Goal: Task Accomplishment & Management: Complete application form

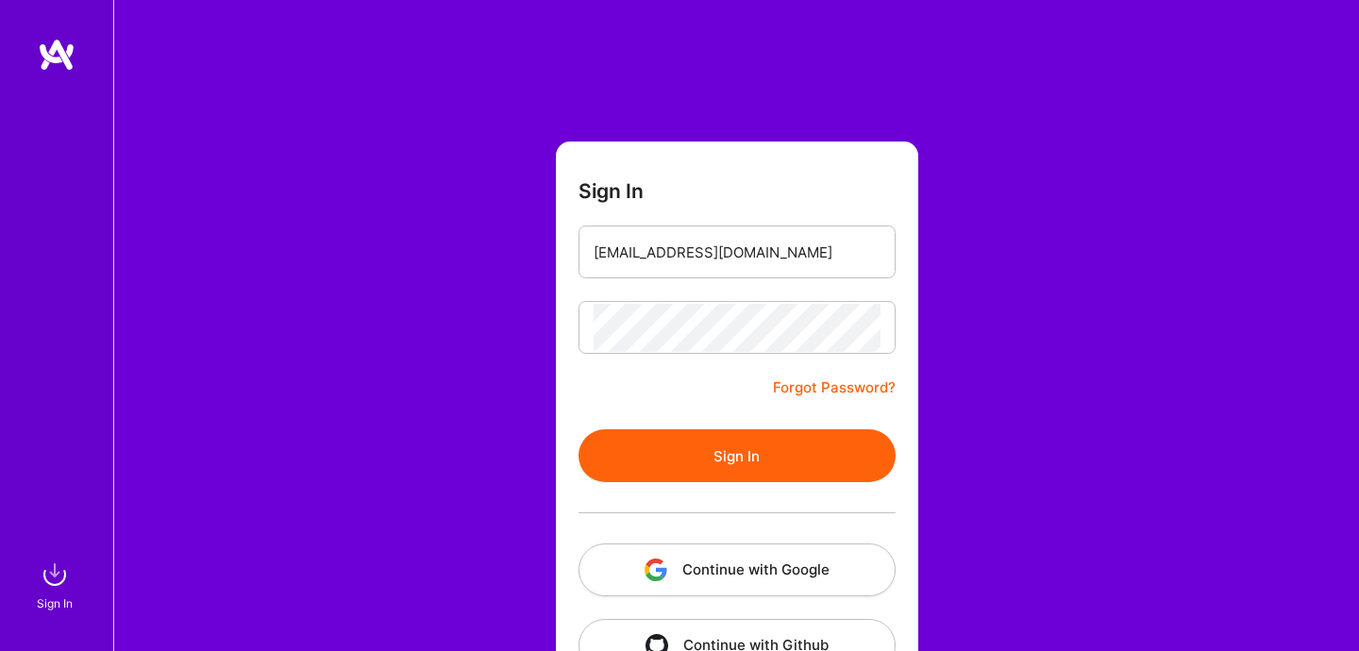
click at [661, 447] on button "Sign In" at bounding box center [737, 456] width 317 height 53
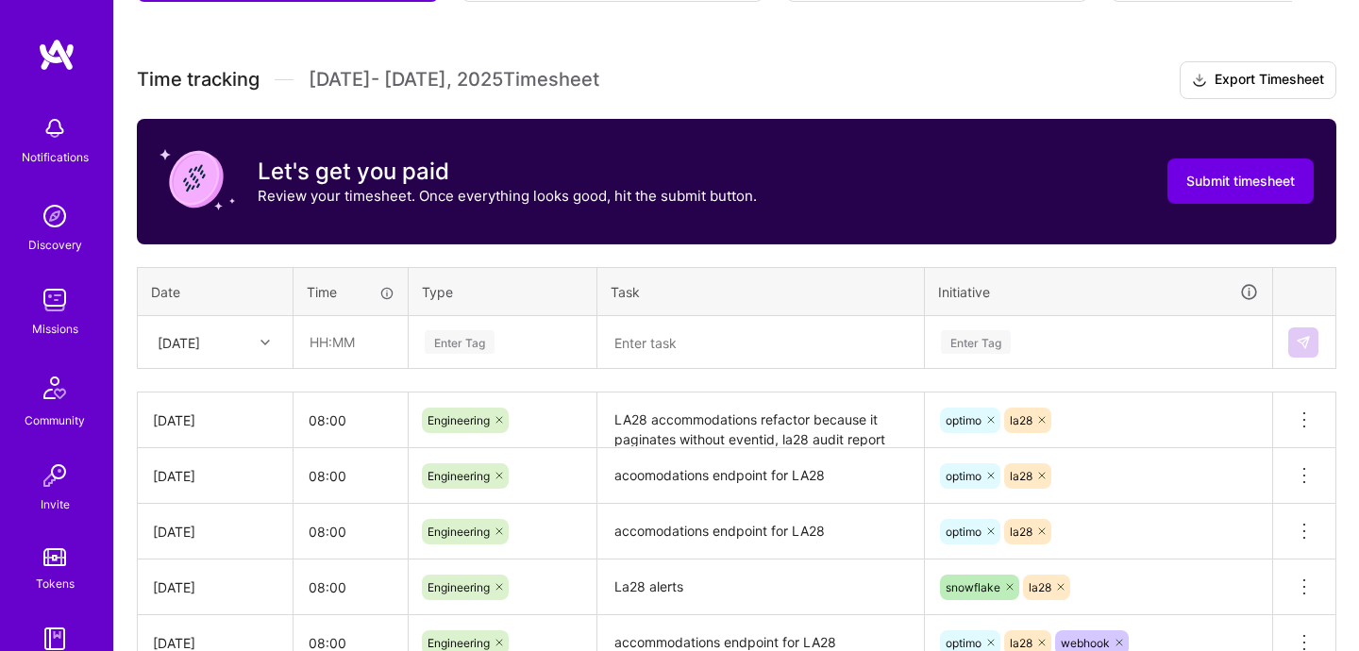
scroll to position [495, 0]
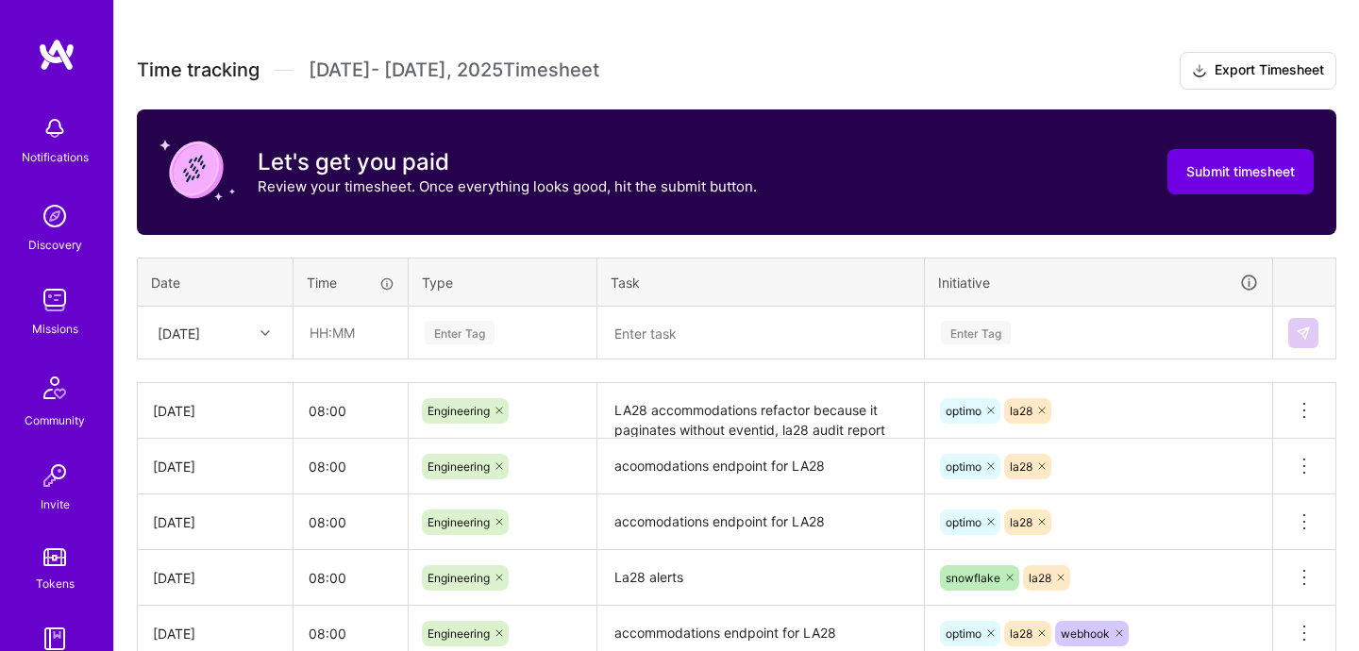
click at [369, 357] on td at bounding box center [351, 333] width 115 height 53
click at [352, 343] on input "text" at bounding box center [351, 333] width 112 height 50
type input "08:00"
click at [442, 358] on td "Enter Tag" at bounding box center [503, 333] width 189 height 53
click at [467, 346] on div "Enter Tag" at bounding box center [503, 333] width 186 height 49
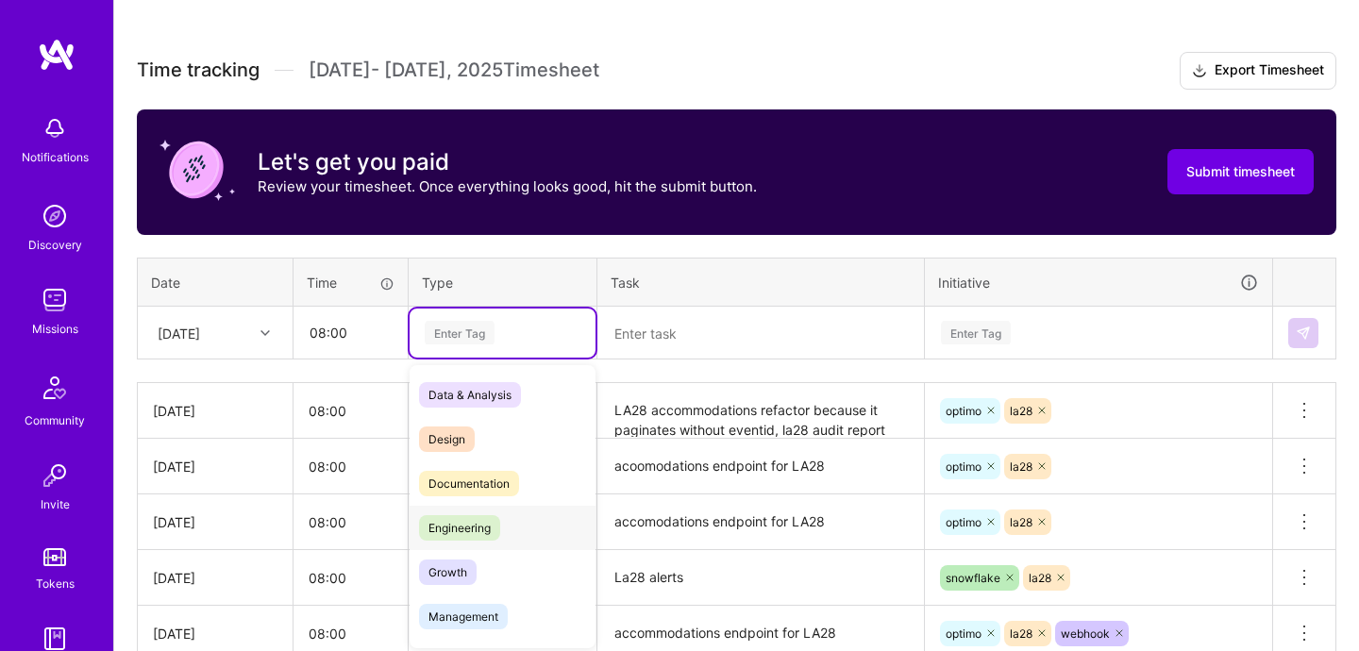
click at [494, 525] on span "Engineering" at bounding box center [459, 527] width 81 height 25
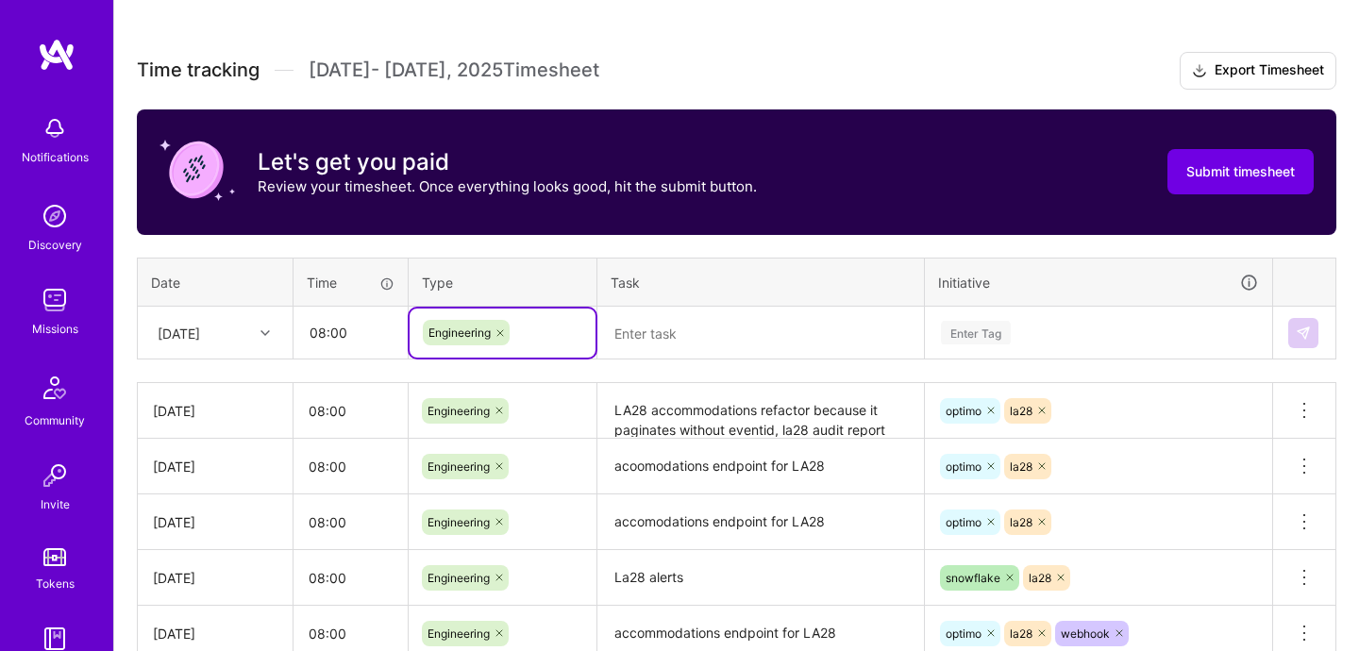
click at [796, 417] on textarea "LA28 accommodations refactor because it paginates without eventid, la28 audit r…" at bounding box center [760, 411] width 323 height 52
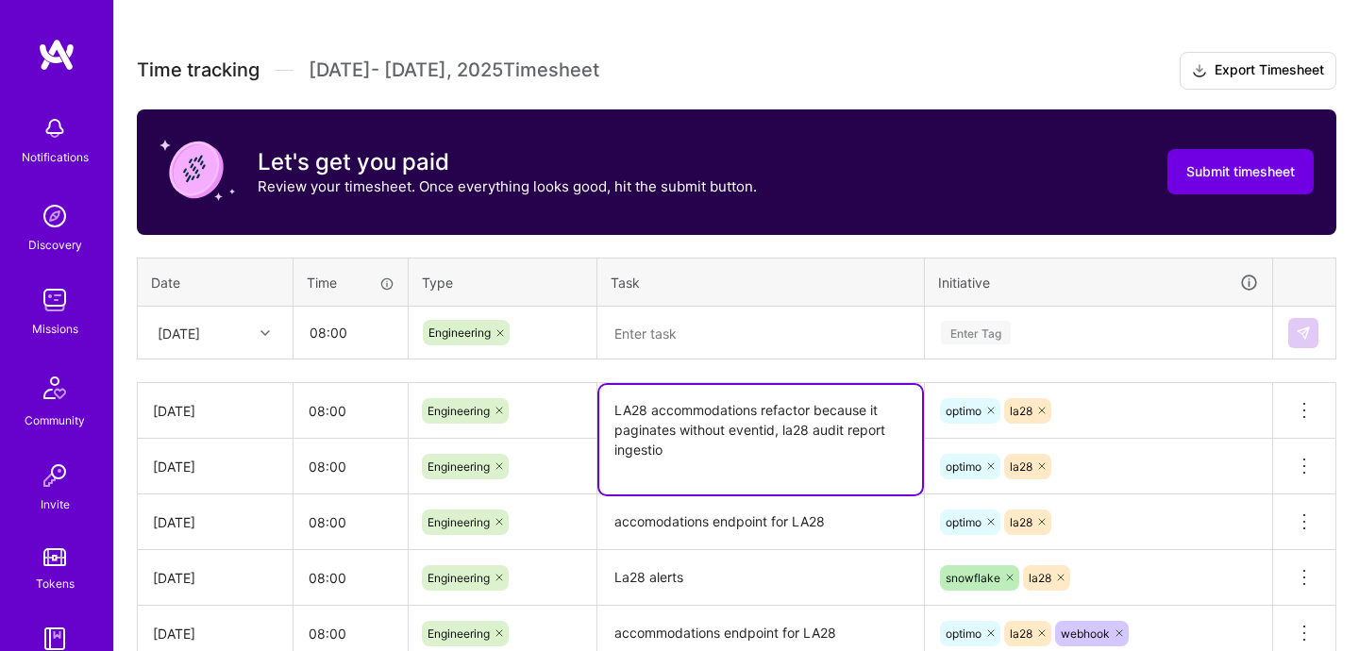
click at [796, 417] on textarea "LA28 accommodations refactor because it paginates without eventid, la28 audit r…" at bounding box center [760, 440] width 323 height 110
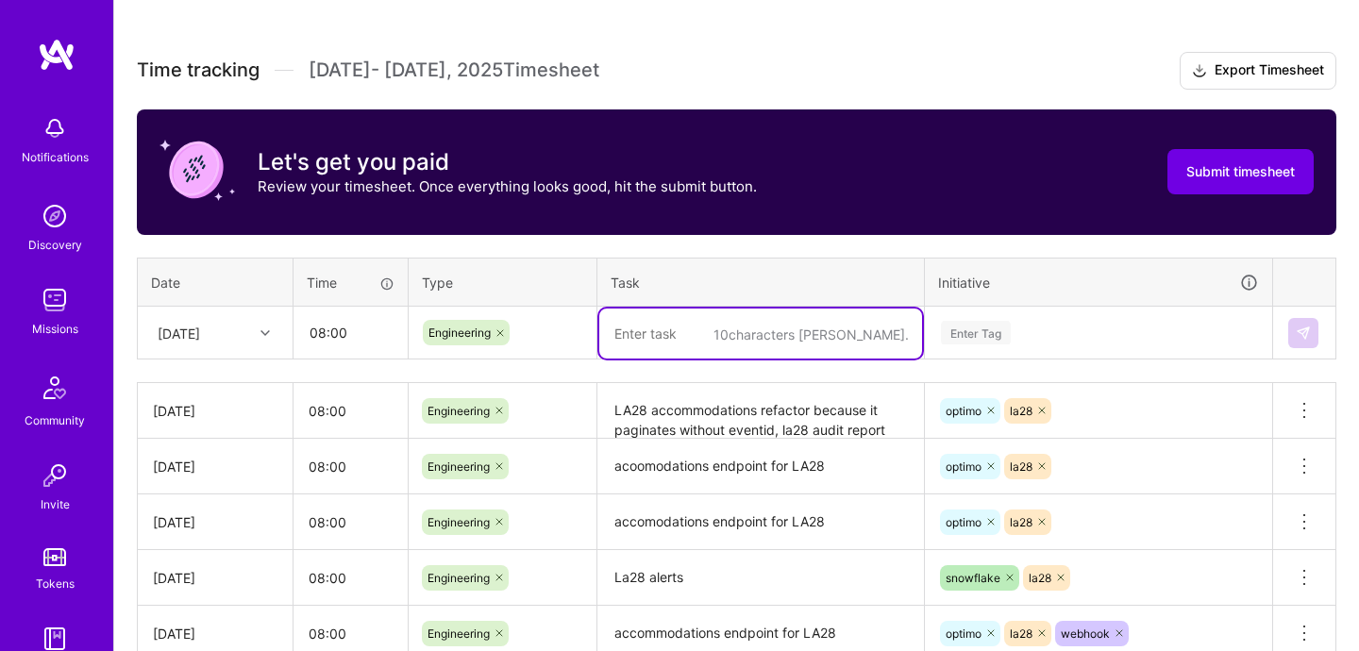
click at [817, 333] on div "10 characters min." at bounding box center [760, 333] width 325 height 0
paste textarea "LA28 accommodations refactor because it paginates without eventid, la28 audit r…"
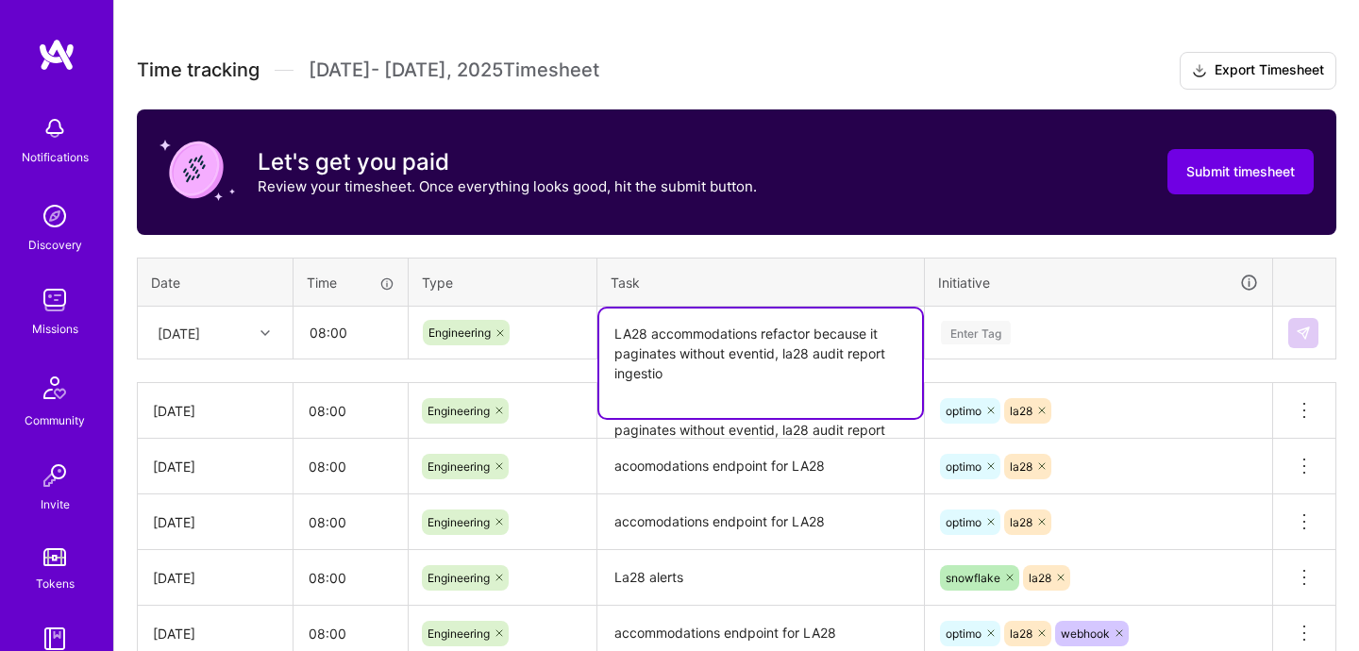
type textarea "LA28 accommodations refactor because it paginates without eventid, la28 audit r…"
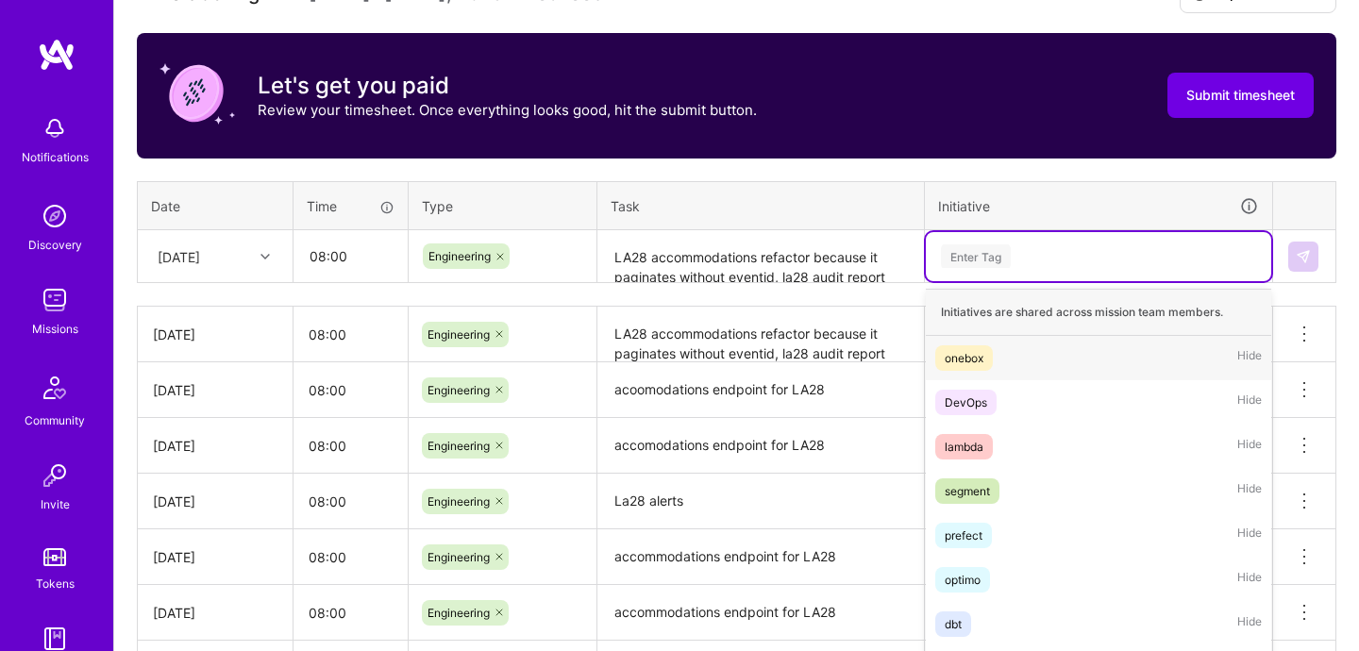
click at [935, 281] on div "option onebox focused, 1 of 64. 64 results available. Use Up and Down to choose…" at bounding box center [1098, 256] width 345 height 49
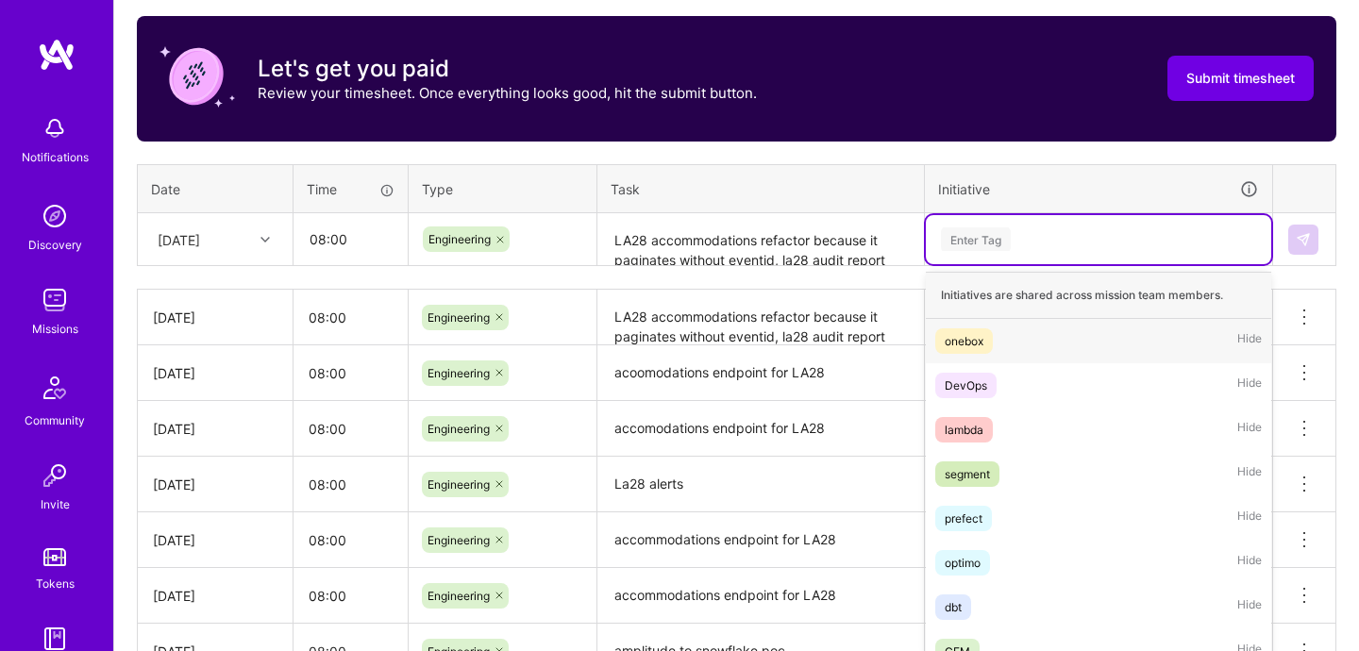
scroll to position [602, 0]
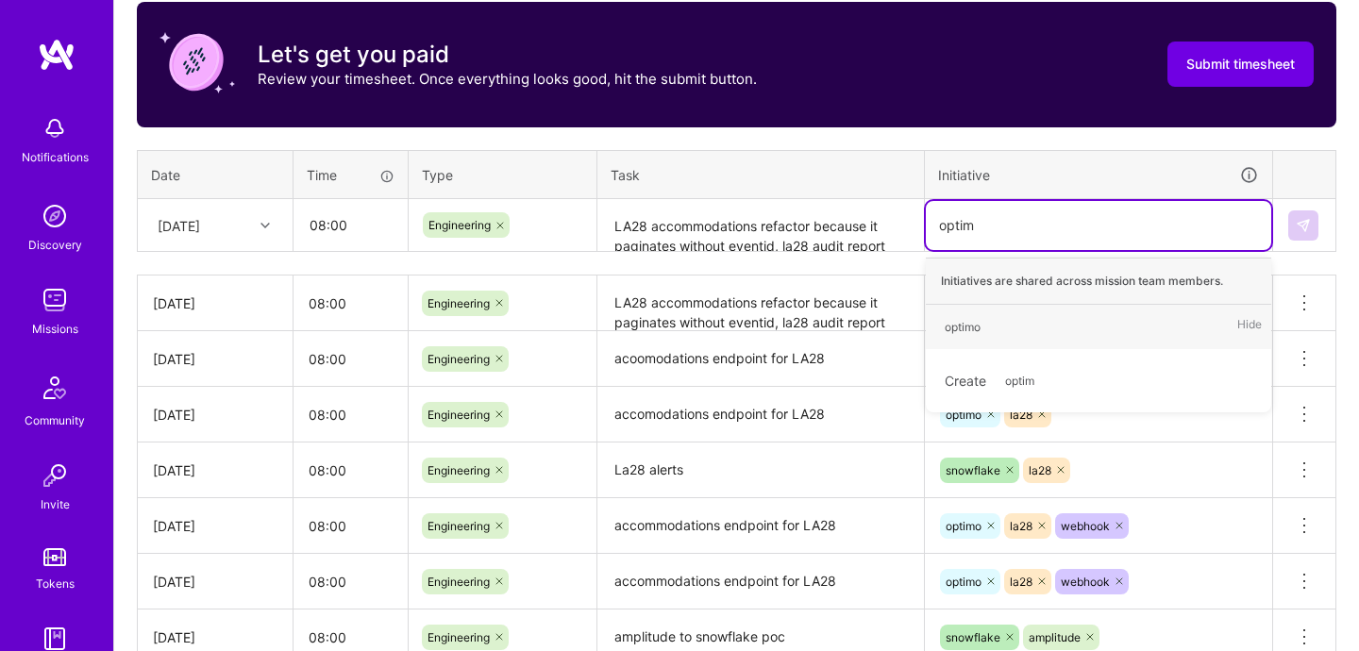
type input "optimo"
click at [1005, 316] on div "optimo Hide" at bounding box center [1098, 327] width 345 height 44
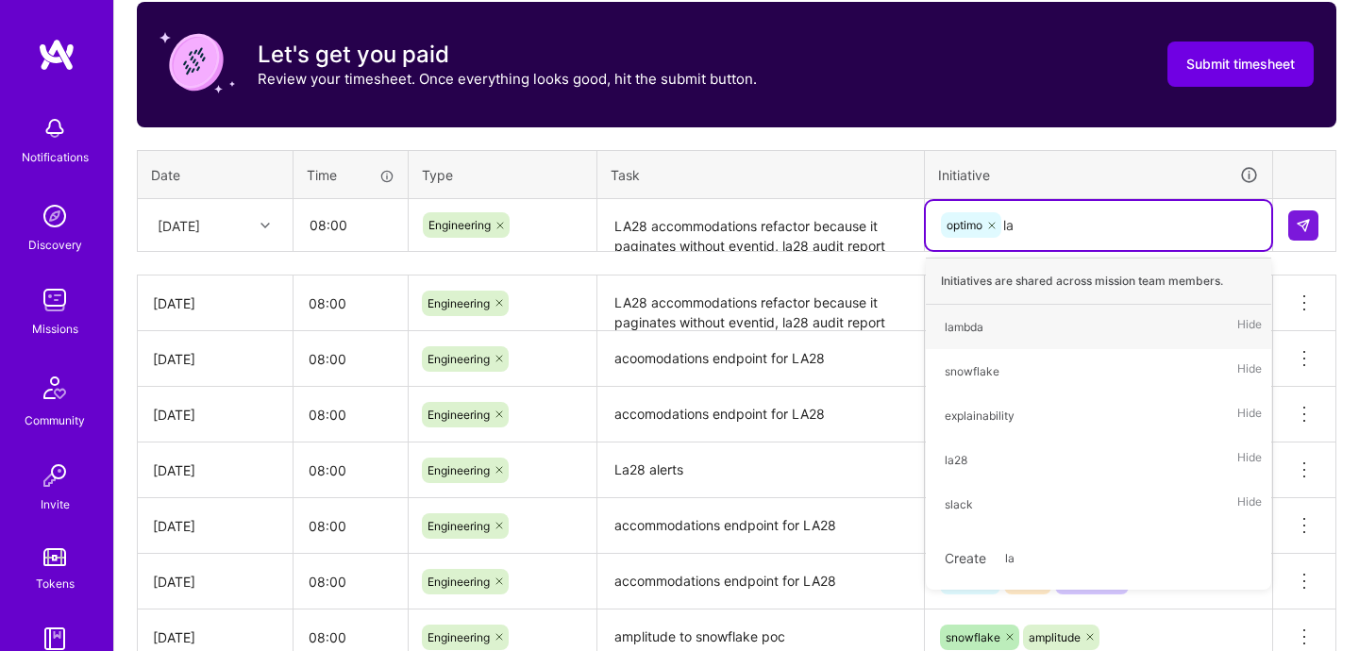
type input "la2"
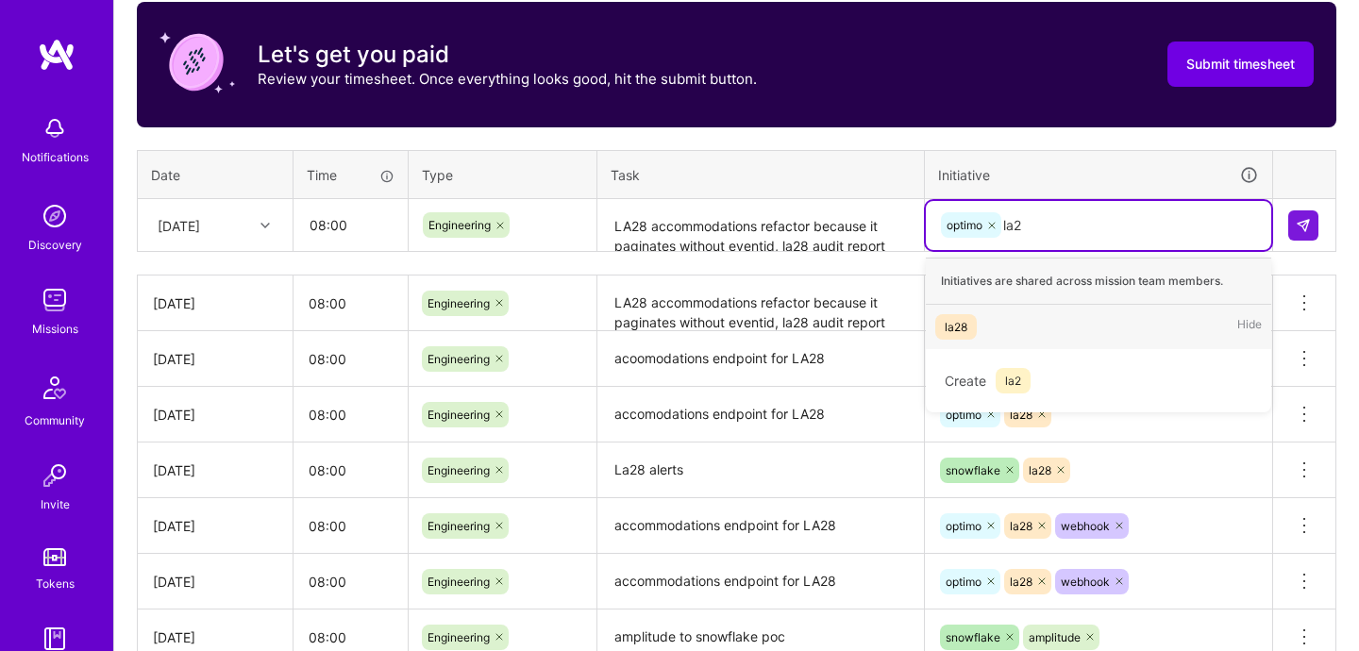
click at [986, 333] on div "la28 Hide" at bounding box center [1098, 327] width 345 height 44
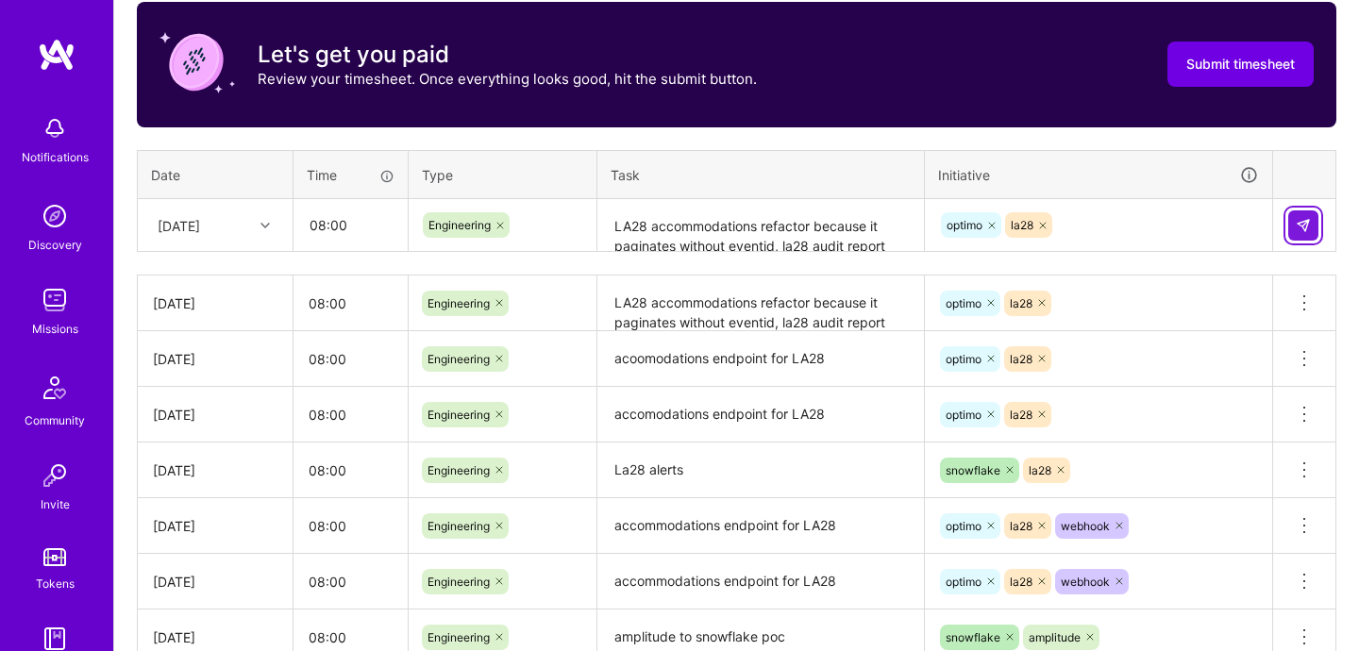
click at [1306, 230] on img at bounding box center [1303, 225] width 15 height 15
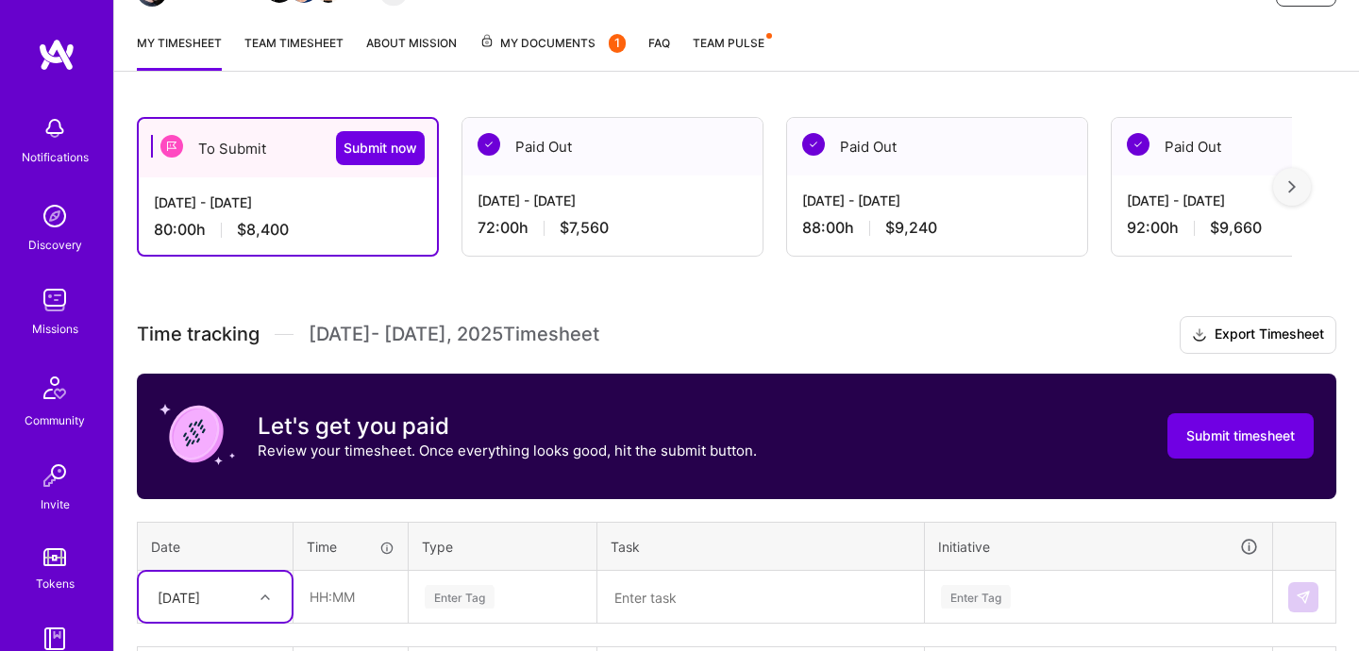
scroll to position [182, 0]
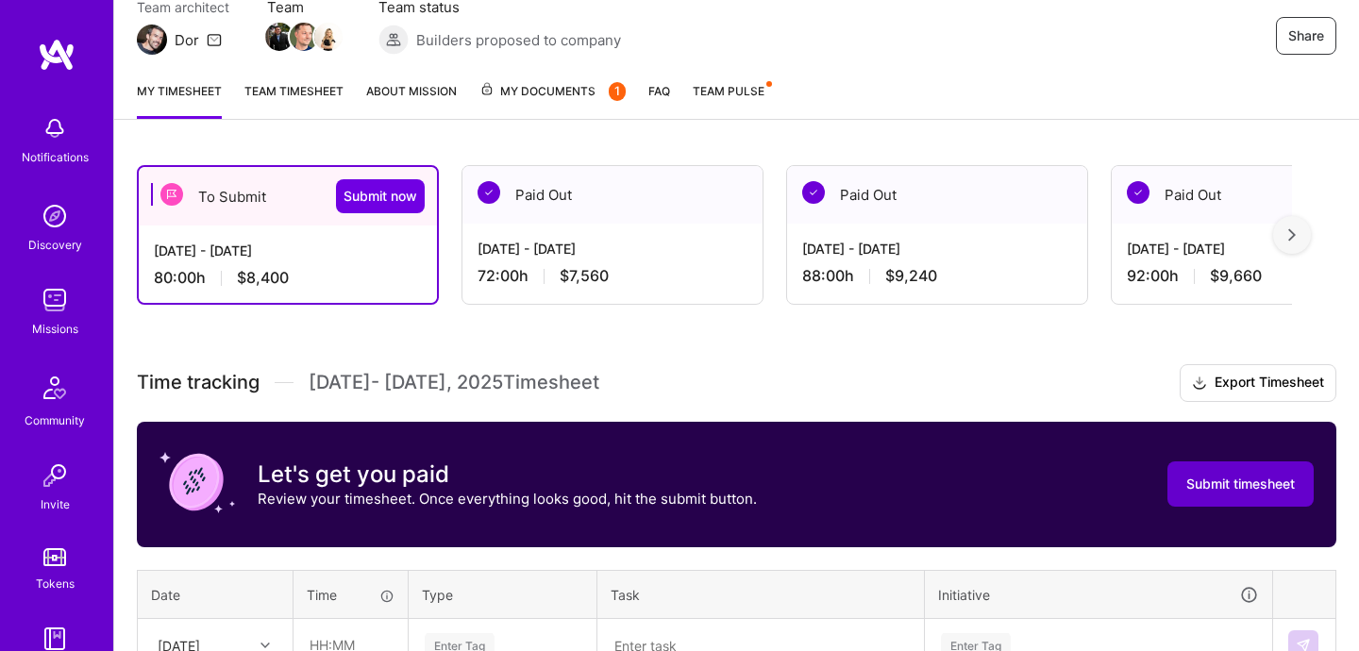
click at [1235, 492] on span "Submit timesheet" at bounding box center [1241, 484] width 109 height 19
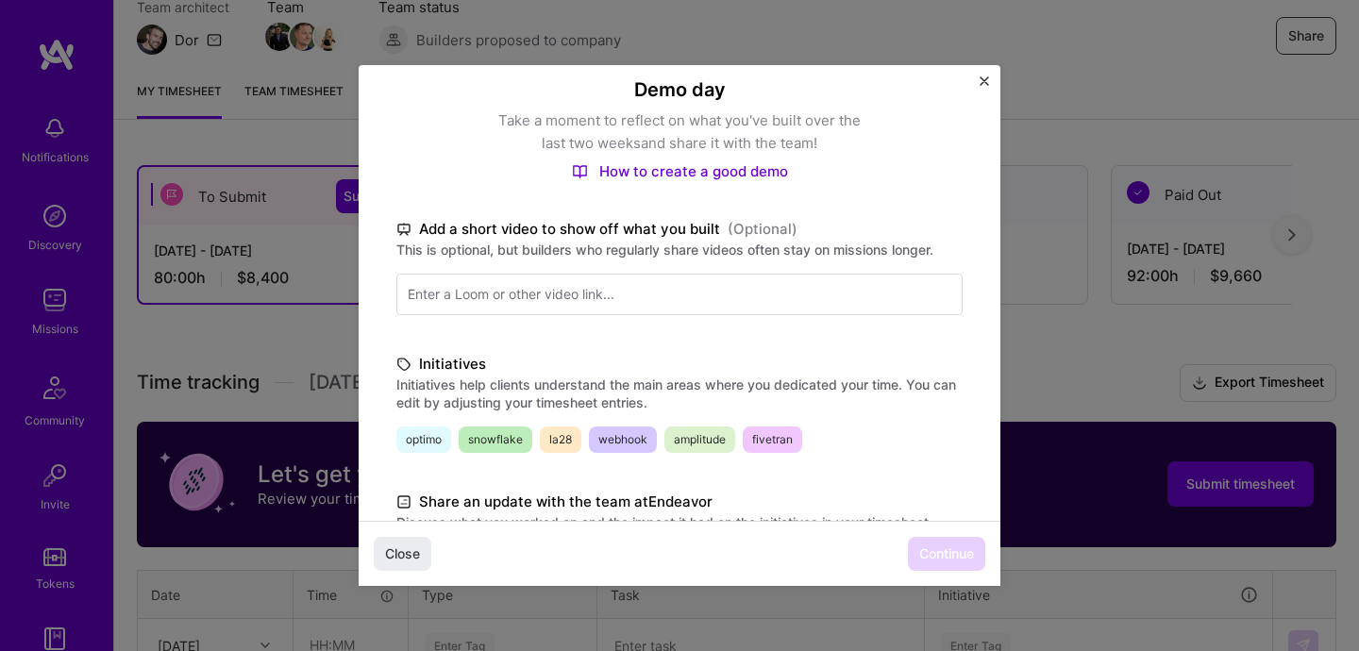
scroll to position [483, 0]
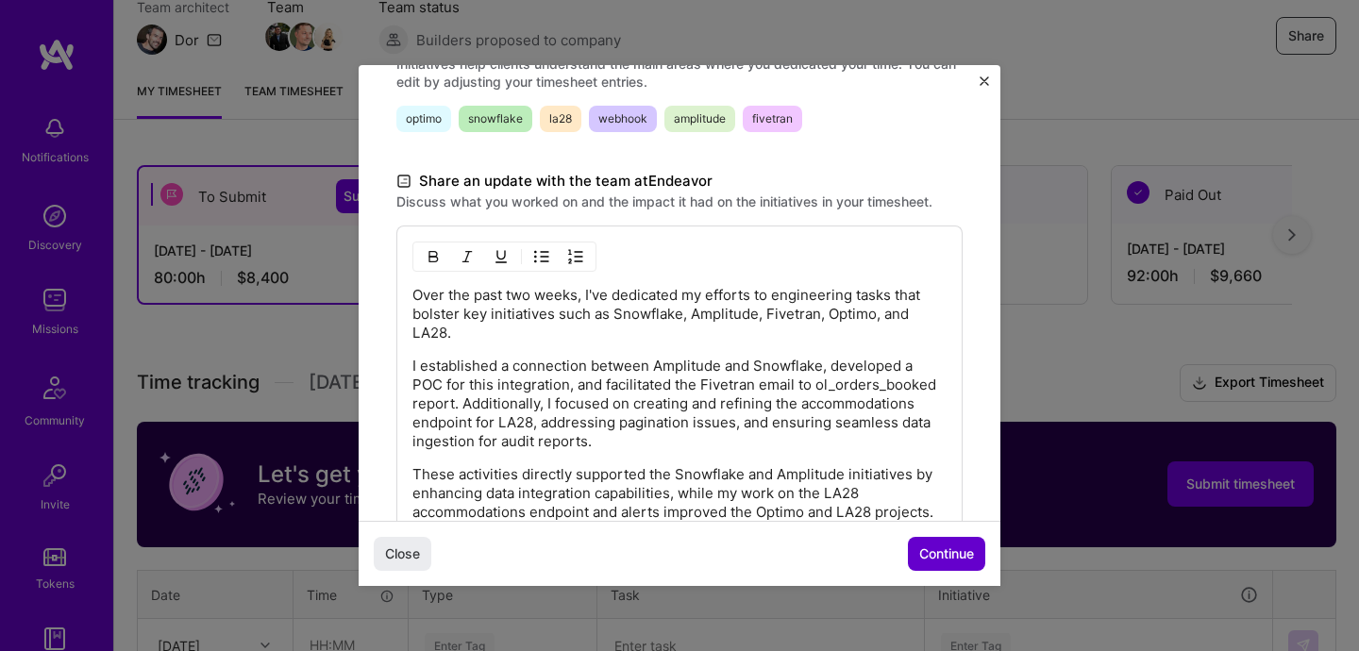
click at [938, 564] on button "Continue" at bounding box center [946, 554] width 77 height 34
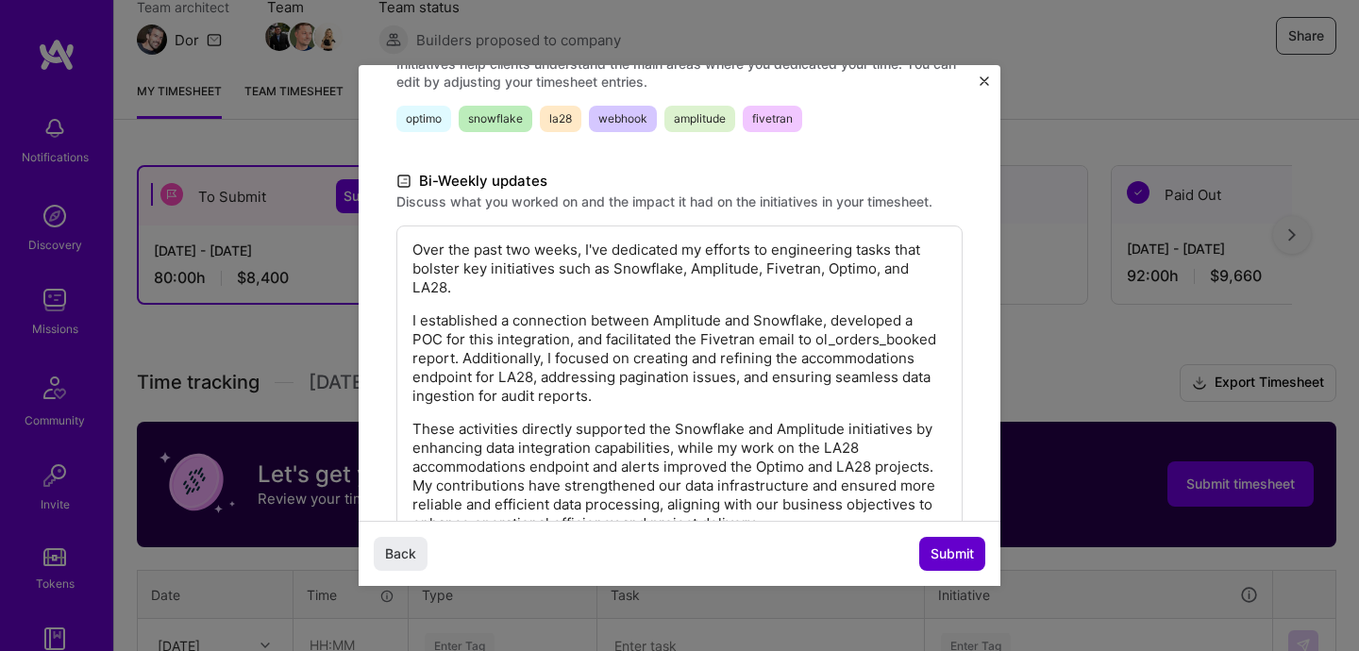
click at [938, 564] on button "Submit" at bounding box center [952, 554] width 66 height 34
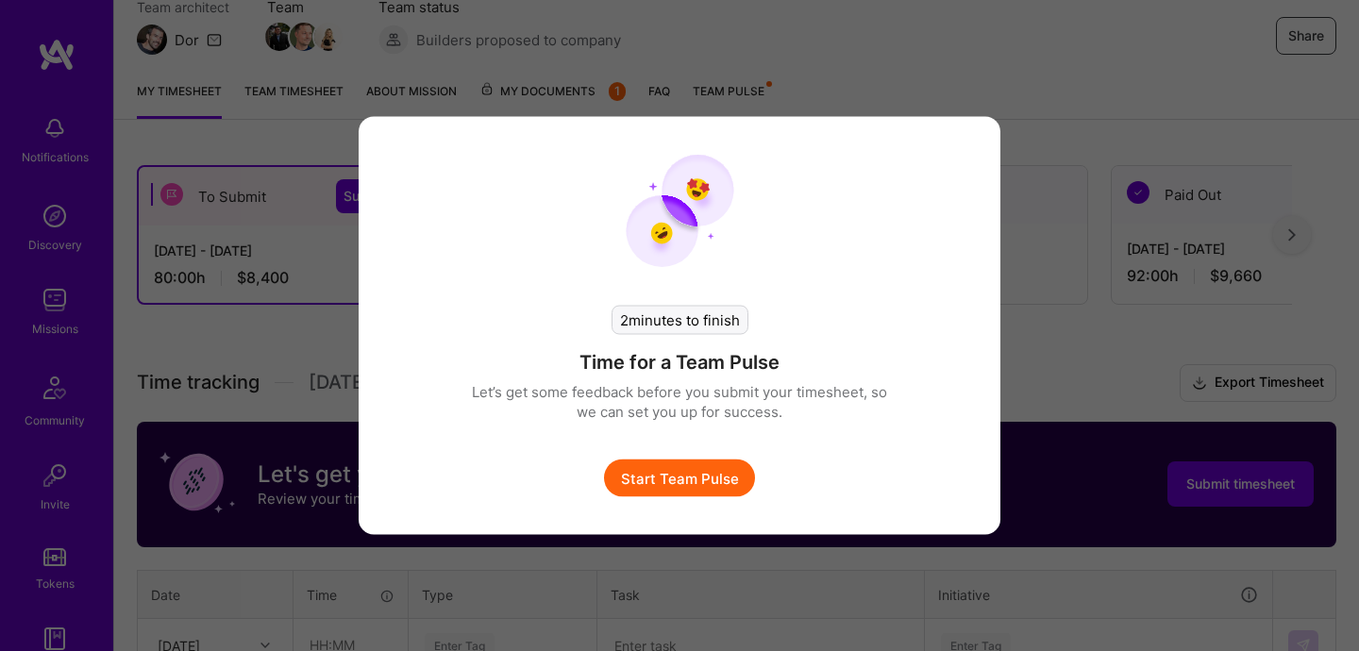
click at [709, 483] on button "Start Team Pulse" at bounding box center [679, 479] width 151 height 38
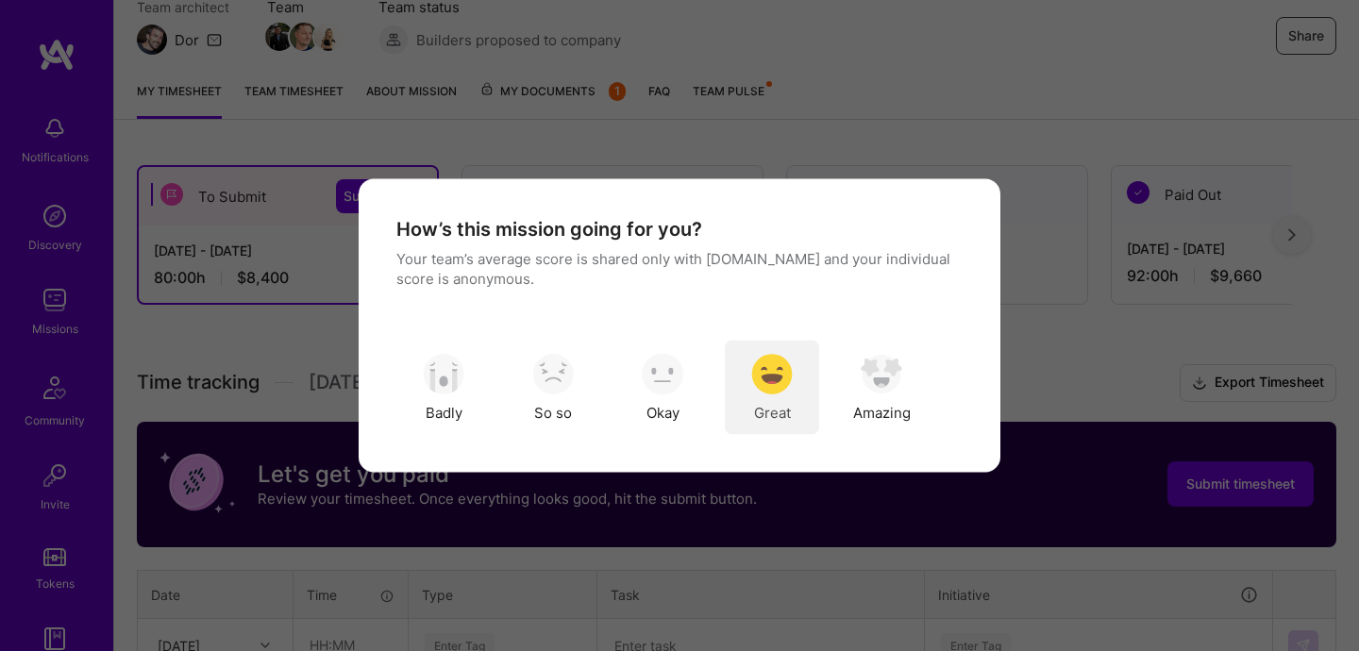
click at [761, 424] on div "Great" at bounding box center [772, 388] width 94 height 94
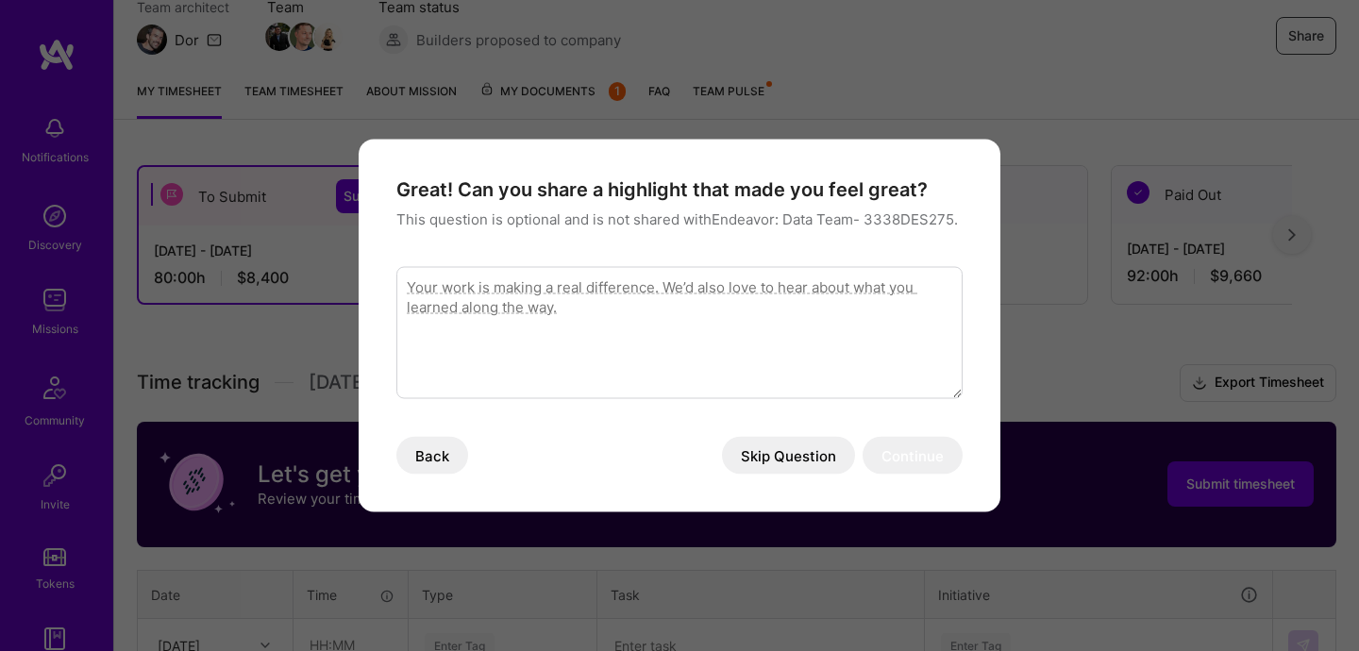
click at [757, 470] on button "Skip Question" at bounding box center [788, 456] width 133 height 38
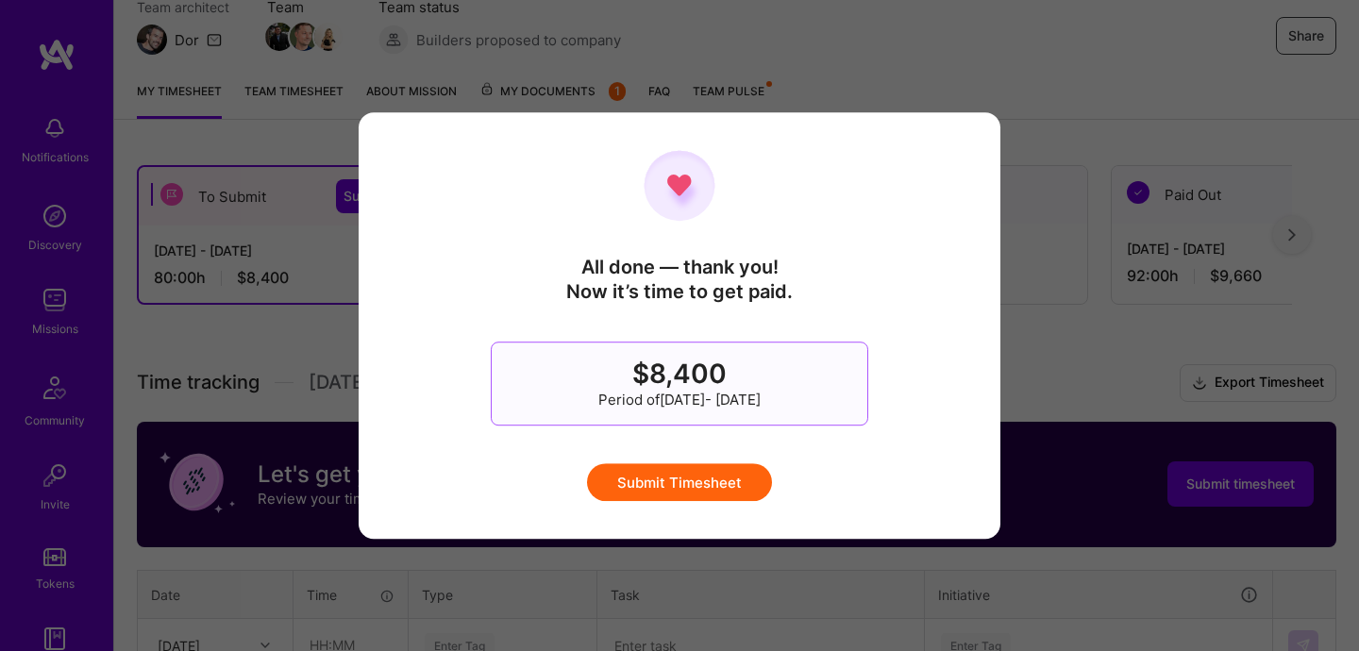
click at [754, 472] on button "Submit Timesheet" at bounding box center [679, 482] width 185 height 38
